Goal: Use online tool/utility: Utilize a website feature to perform a specific function

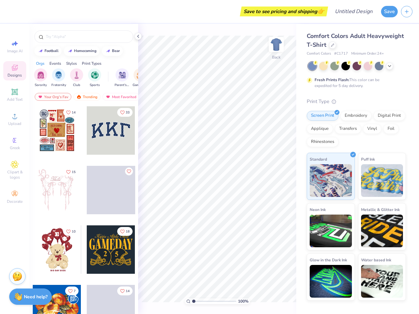
click at [389, 11] on button "Save" at bounding box center [389, 11] width 17 height 11
click at [406, 11] on line "button" at bounding box center [406, 11] width 3 height 0
click at [15, 46] on icon at bounding box center [15, 44] width 8 height 8
click at [15, 71] on icon at bounding box center [15, 68] width 8 height 8
click at [15, 95] on icon at bounding box center [15, 92] width 8 height 8
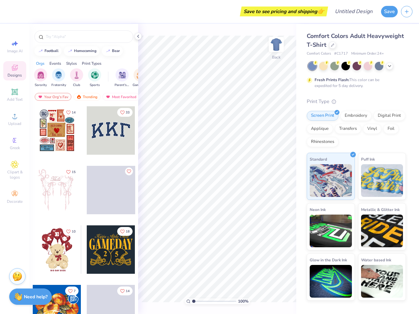
click at [15, 119] on circle at bounding box center [15, 118] width 4 height 4
click at [15, 143] on icon at bounding box center [15, 140] width 8 height 8
click at [15, 170] on span "Clipart & logos" at bounding box center [14, 174] width 23 height 10
